Goal: Information Seeking & Learning: Learn about a topic

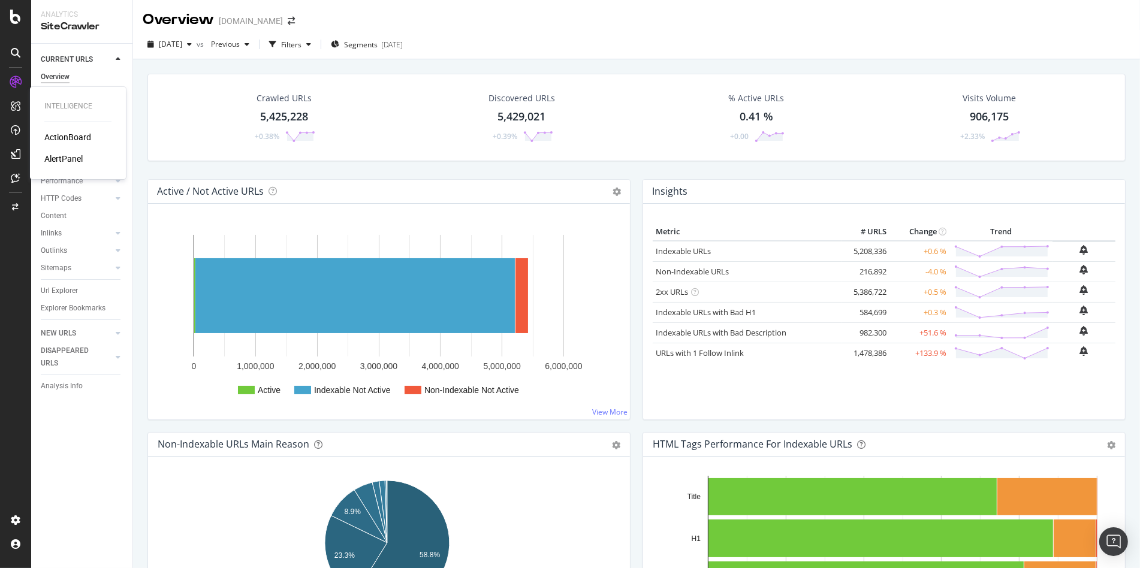
click at [55, 140] on div "ActionBoard" at bounding box center [67, 137] width 47 height 12
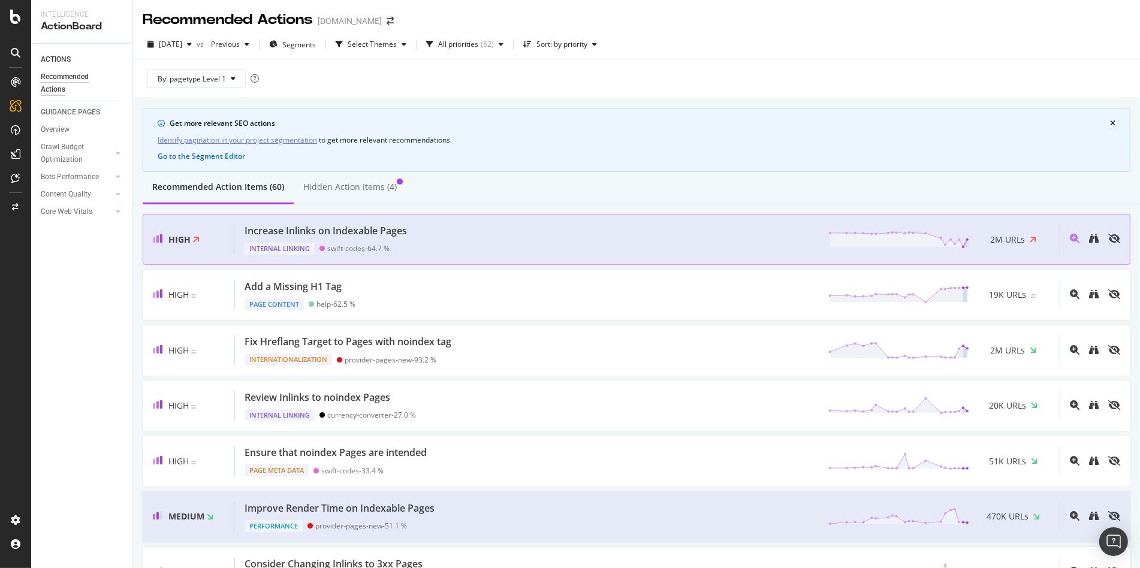
click at [369, 241] on div "Internal Linking swift-codes - 64.7 %" at bounding box center [327, 246] width 167 height 17
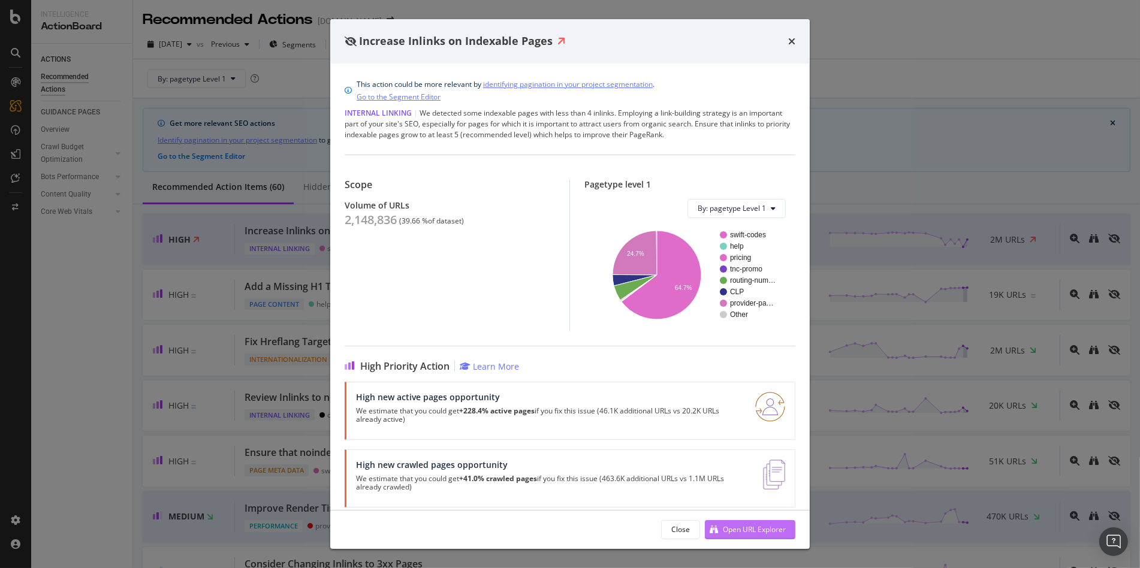
click at [723, 528] on div "Open URL Explorer" at bounding box center [754, 529] width 63 height 10
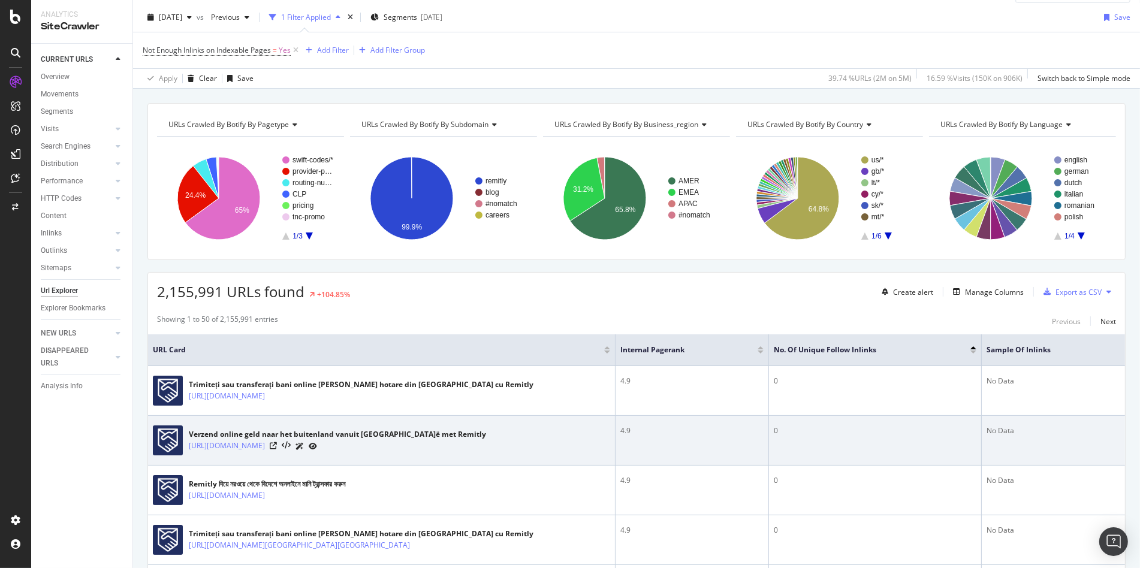
scroll to position [40, 0]
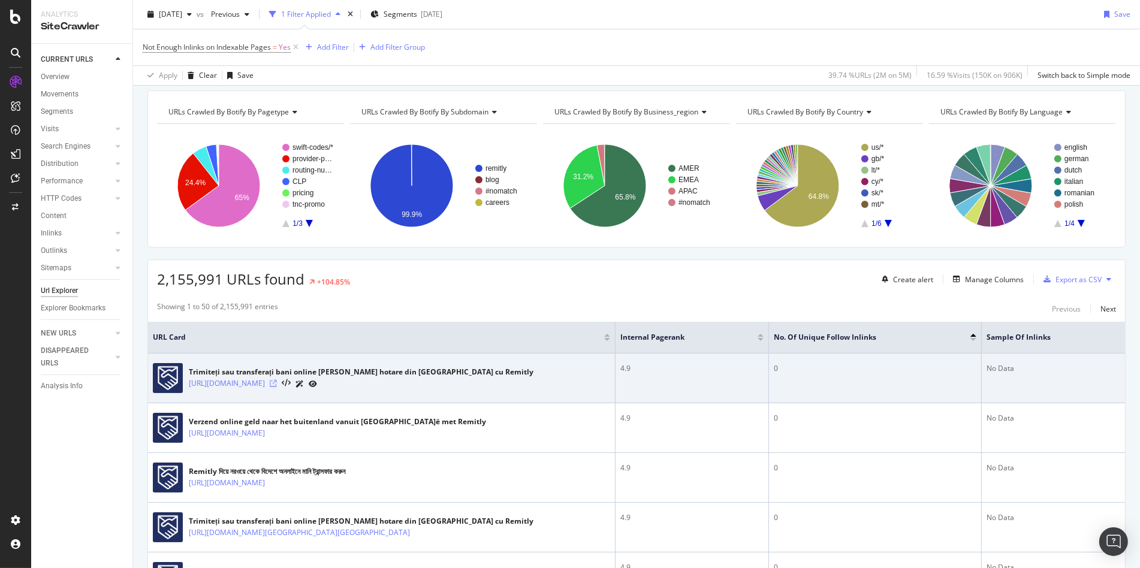
click at [277, 380] on icon at bounding box center [273, 383] width 7 height 7
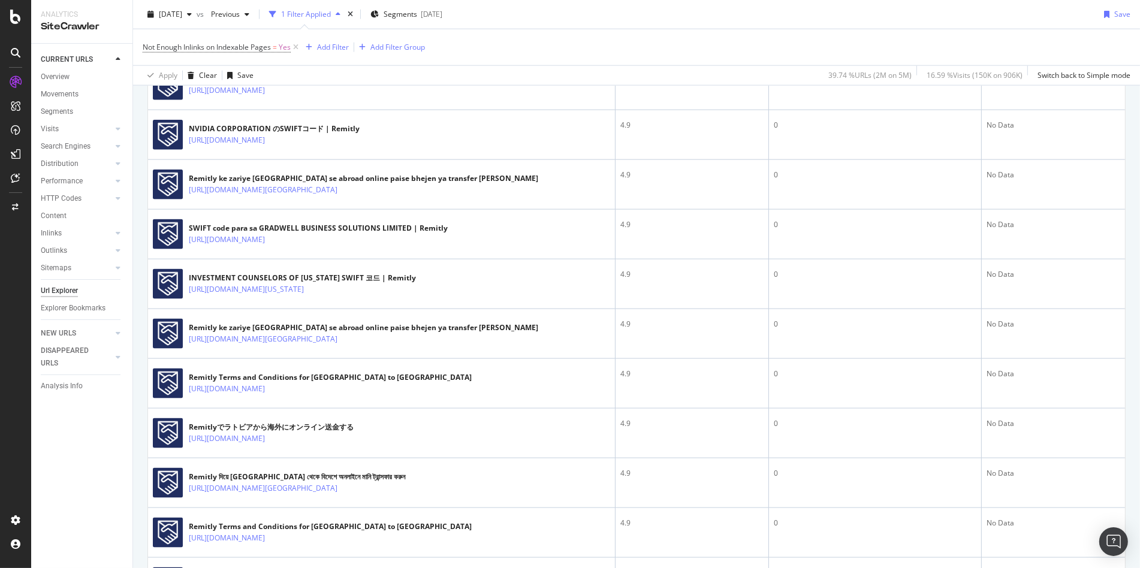
scroll to position [1475, 0]
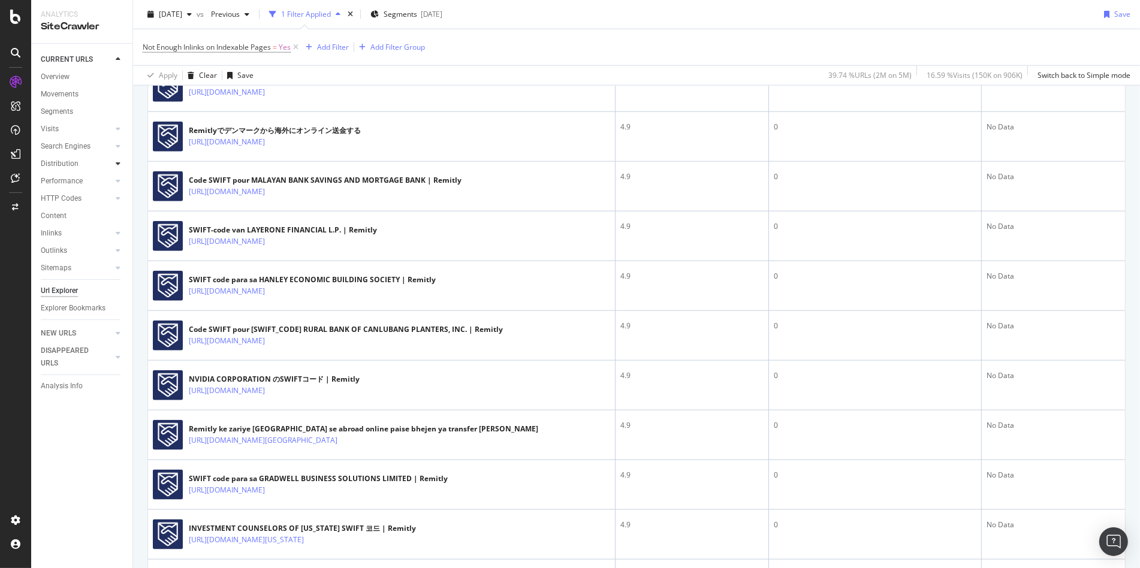
click at [117, 164] on icon at bounding box center [118, 163] width 5 height 7
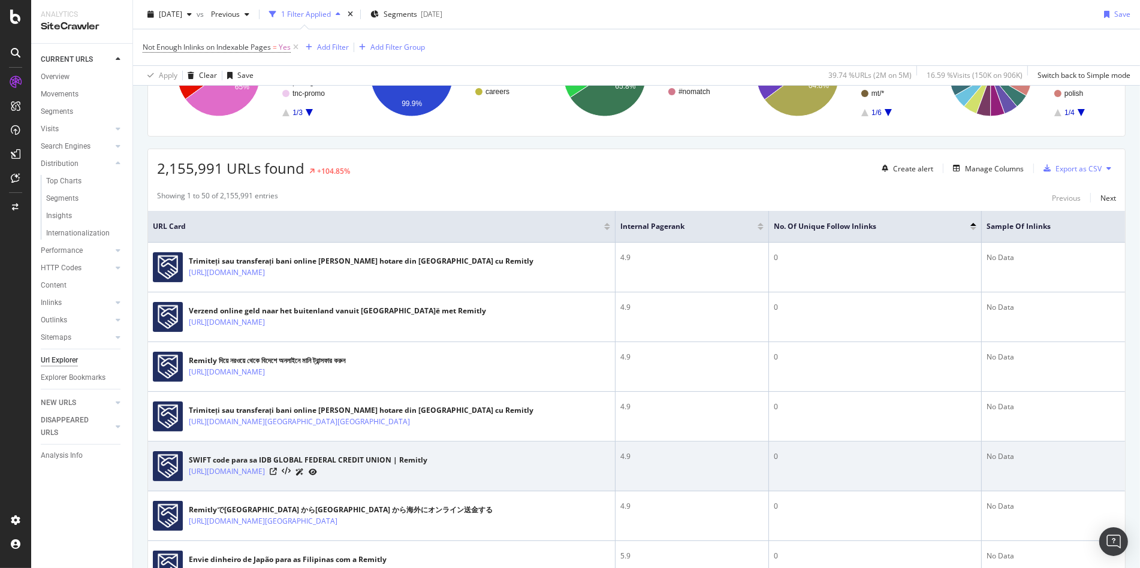
scroll to position [155, 0]
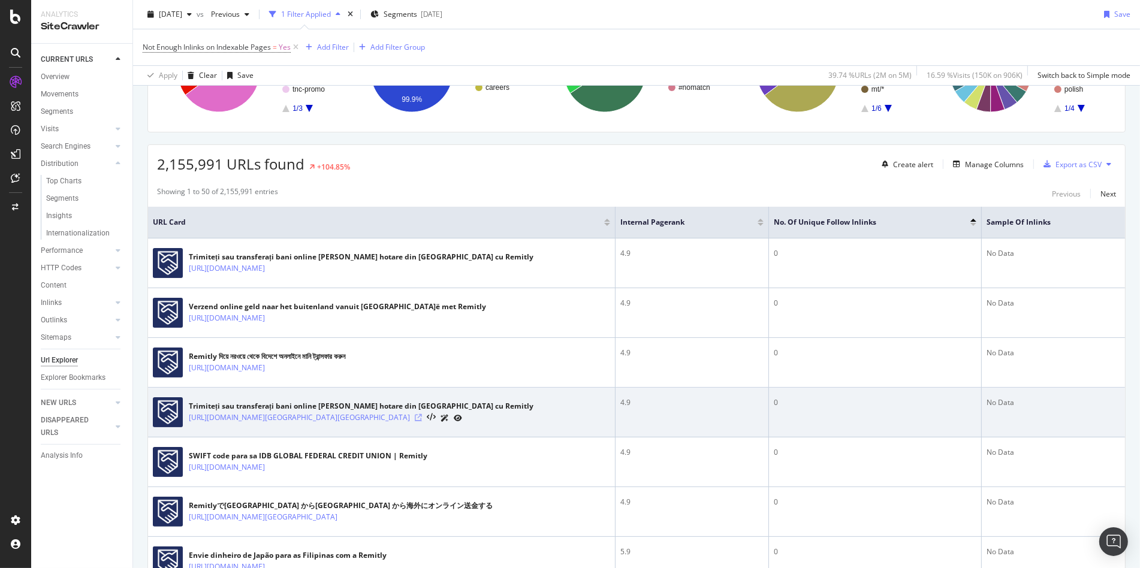
click at [415, 416] on icon at bounding box center [418, 417] width 7 height 7
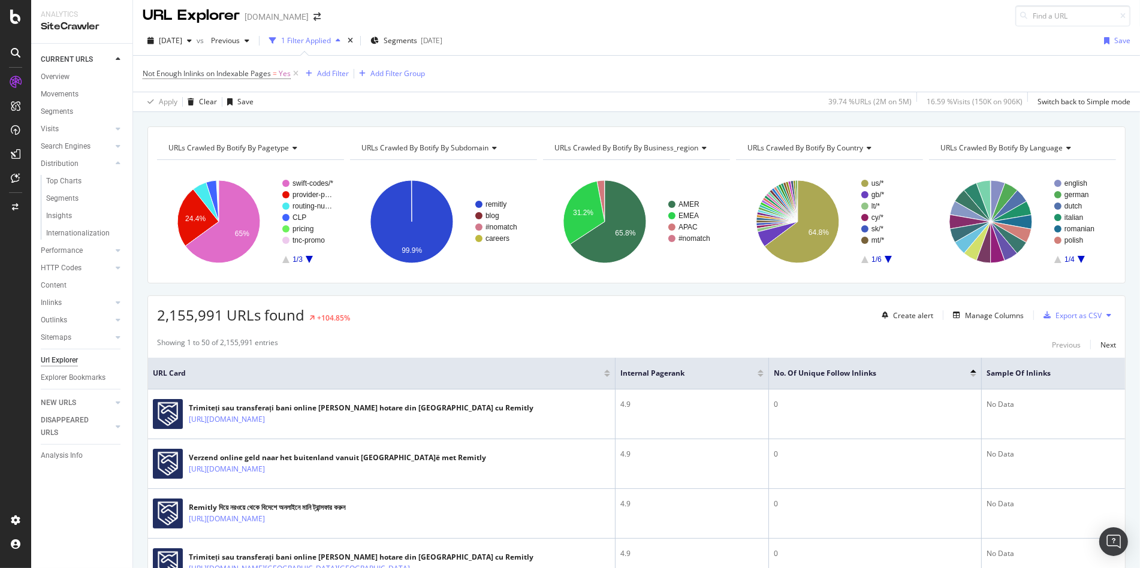
scroll to position [0, 0]
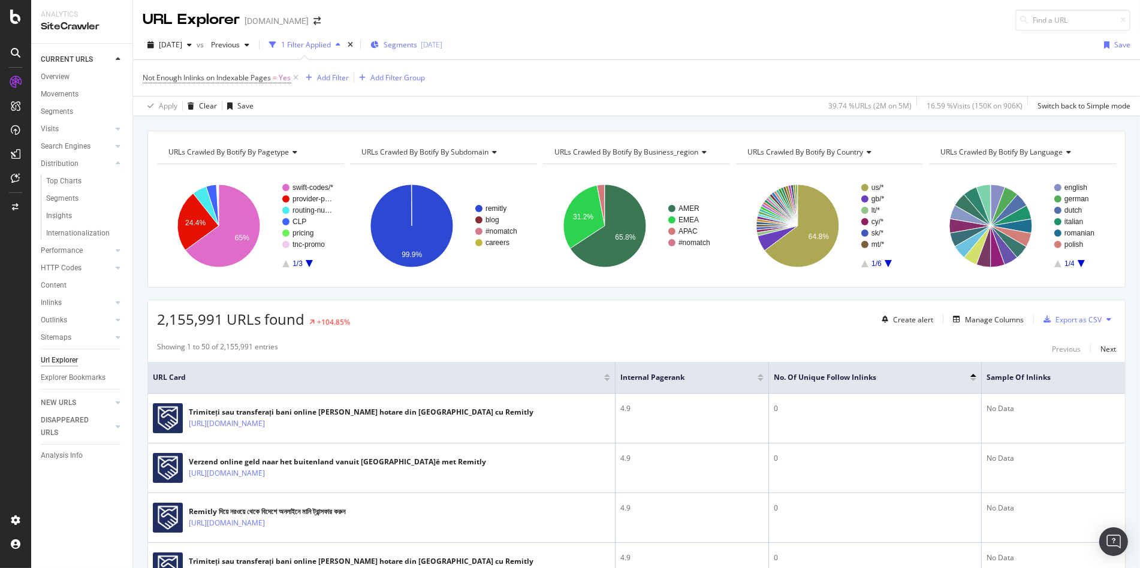
click at [417, 41] on span "Segments" at bounding box center [400, 45] width 34 height 10
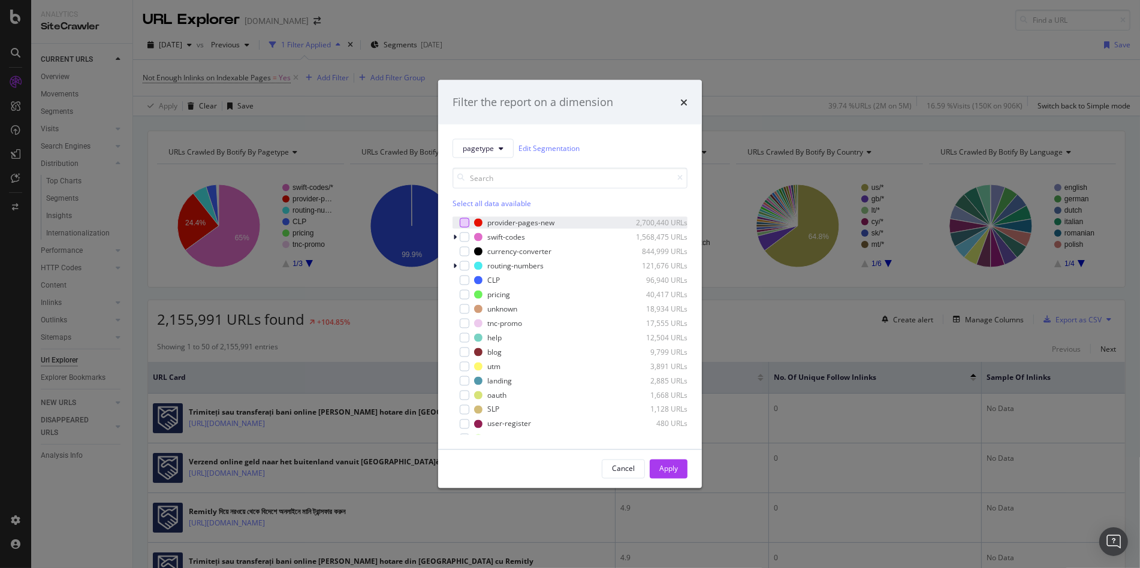
click at [463, 223] on div "modal" at bounding box center [465, 223] width 10 height 10
click at [680, 474] on button "Apply" at bounding box center [669, 468] width 38 height 19
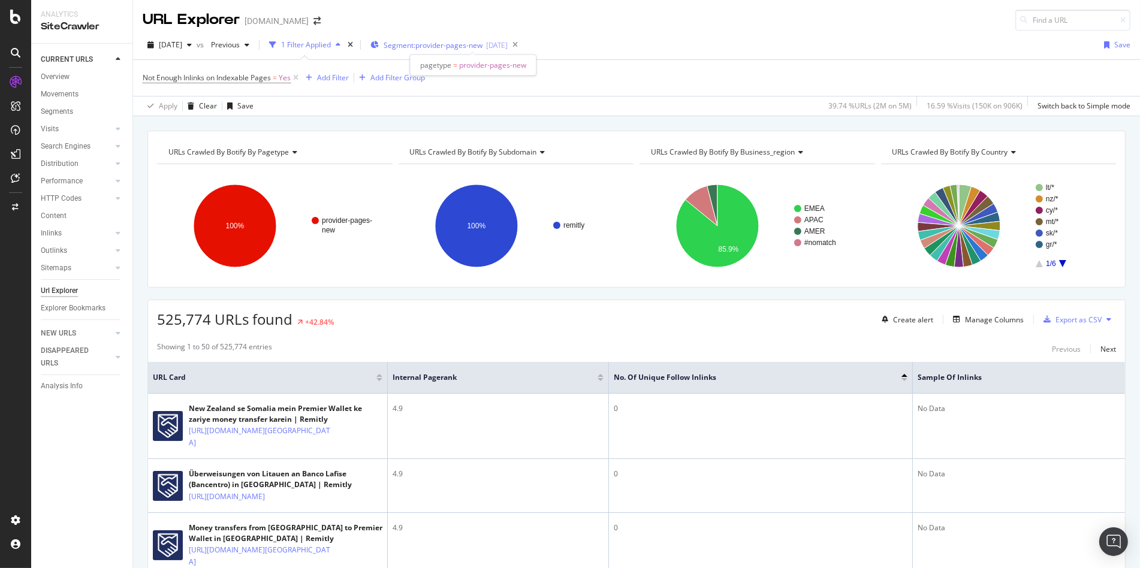
click at [434, 44] on span "Segment: provider-pages-new" at bounding box center [432, 45] width 99 height 10
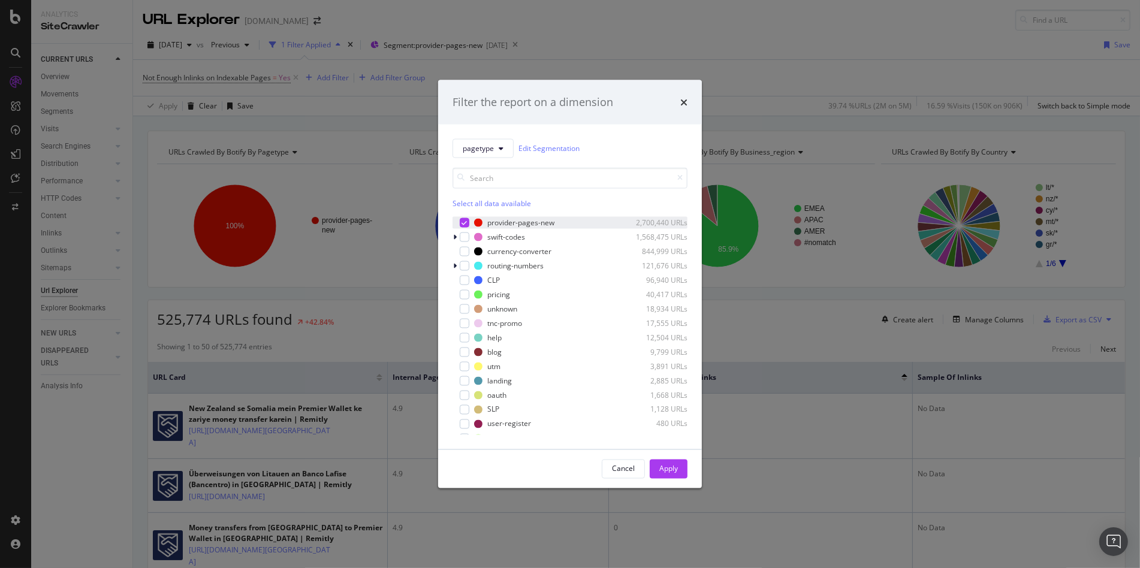
click at [463, 221] on icon "modal" at bounding box center [464, 222] width 5 height 6
click at [464, 238] on div "modal" at bounding box center [465, 237] width 10 height 10
click at [669, 461] on div "Apply" at bounding box center [668, 469] width 19 height 18
